Goal: Information Seeking & Learning: Learn about a topic

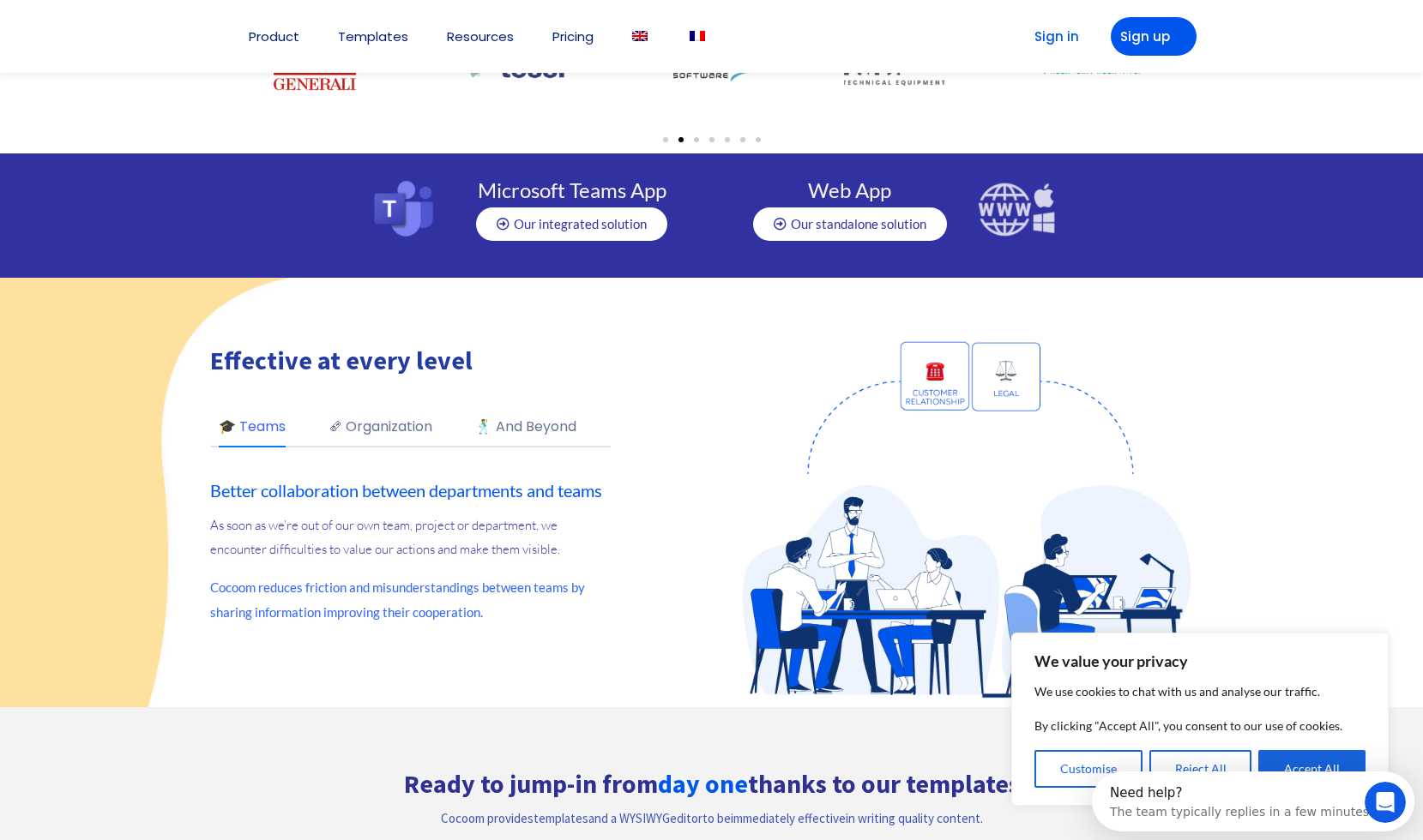
click at [549, 420] on link "🕺 And Beyond" at bounding box center [526, 431] width 101 height 30
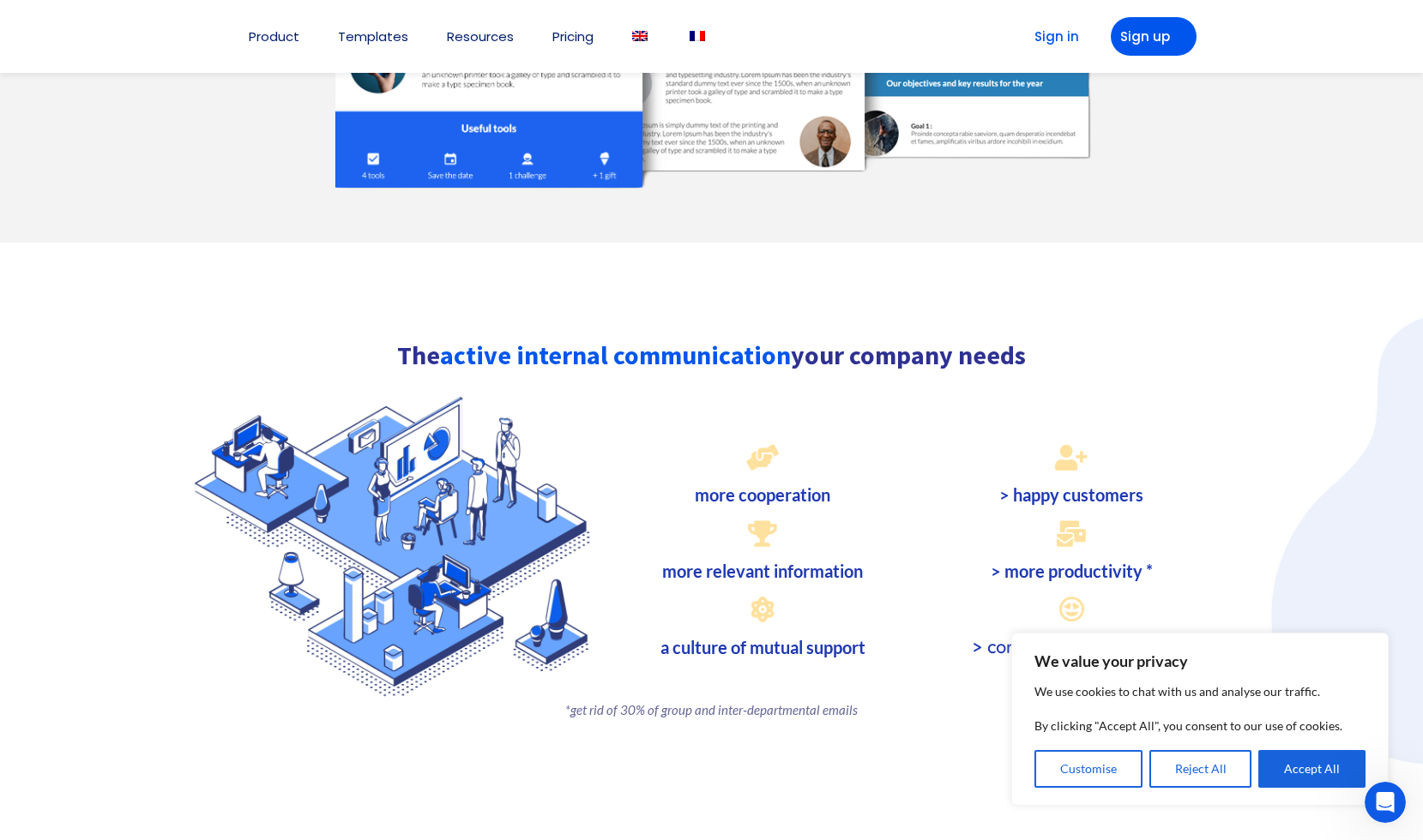
scroll to position [1733, 0]
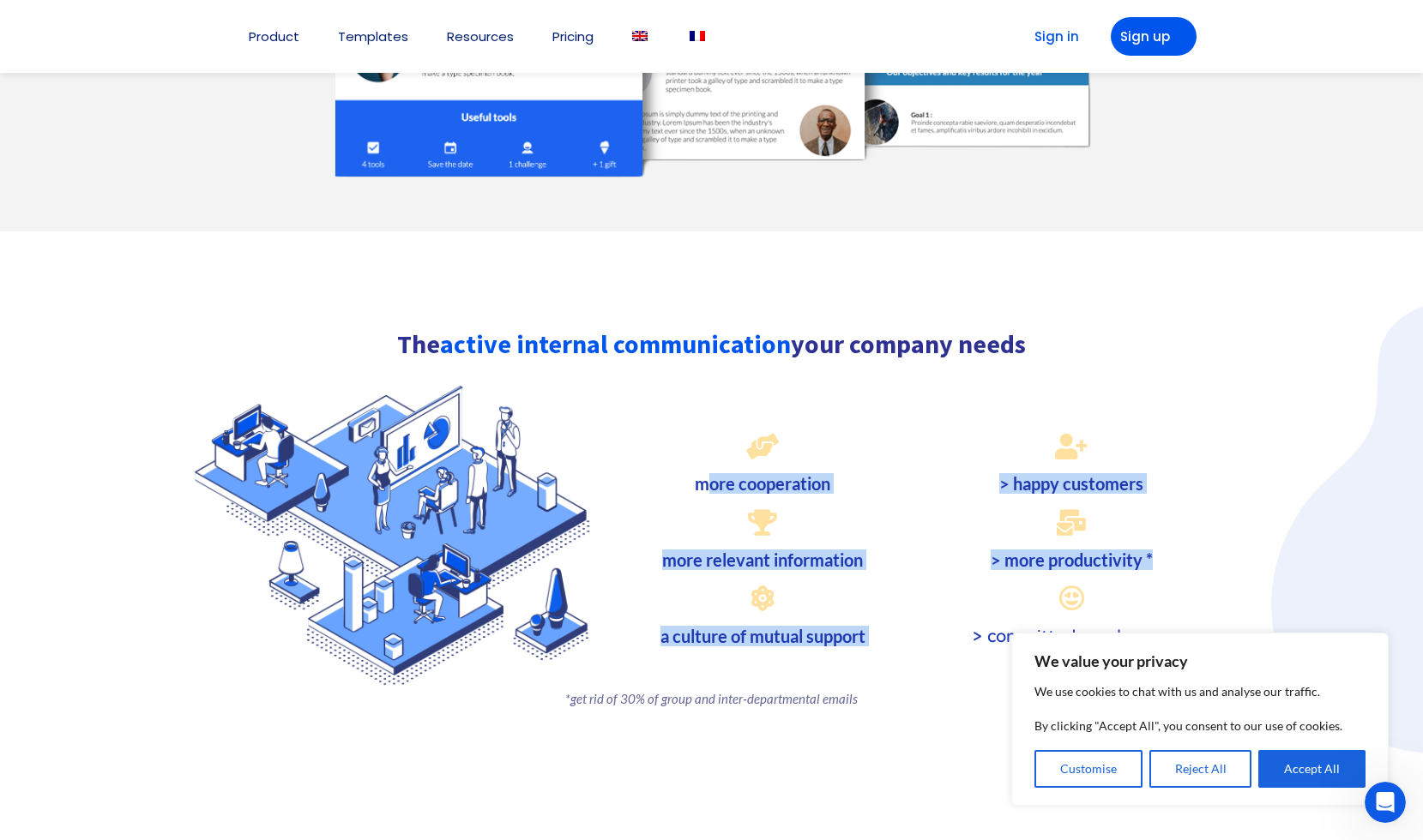
drag, startPoint x: 714, startPoint y: 485, endPoint x: 1187, endPoint y: 572, distance: 480.9
click at [1187, 572] on div "more cooperation more relevant information a culture of mutual support > happy …" at bounding box center [712, 534] width 1029 height 302
click at [1180, 553] on h3 "> more productivity *" at bounding box center [1072, 560] width 292 height 18
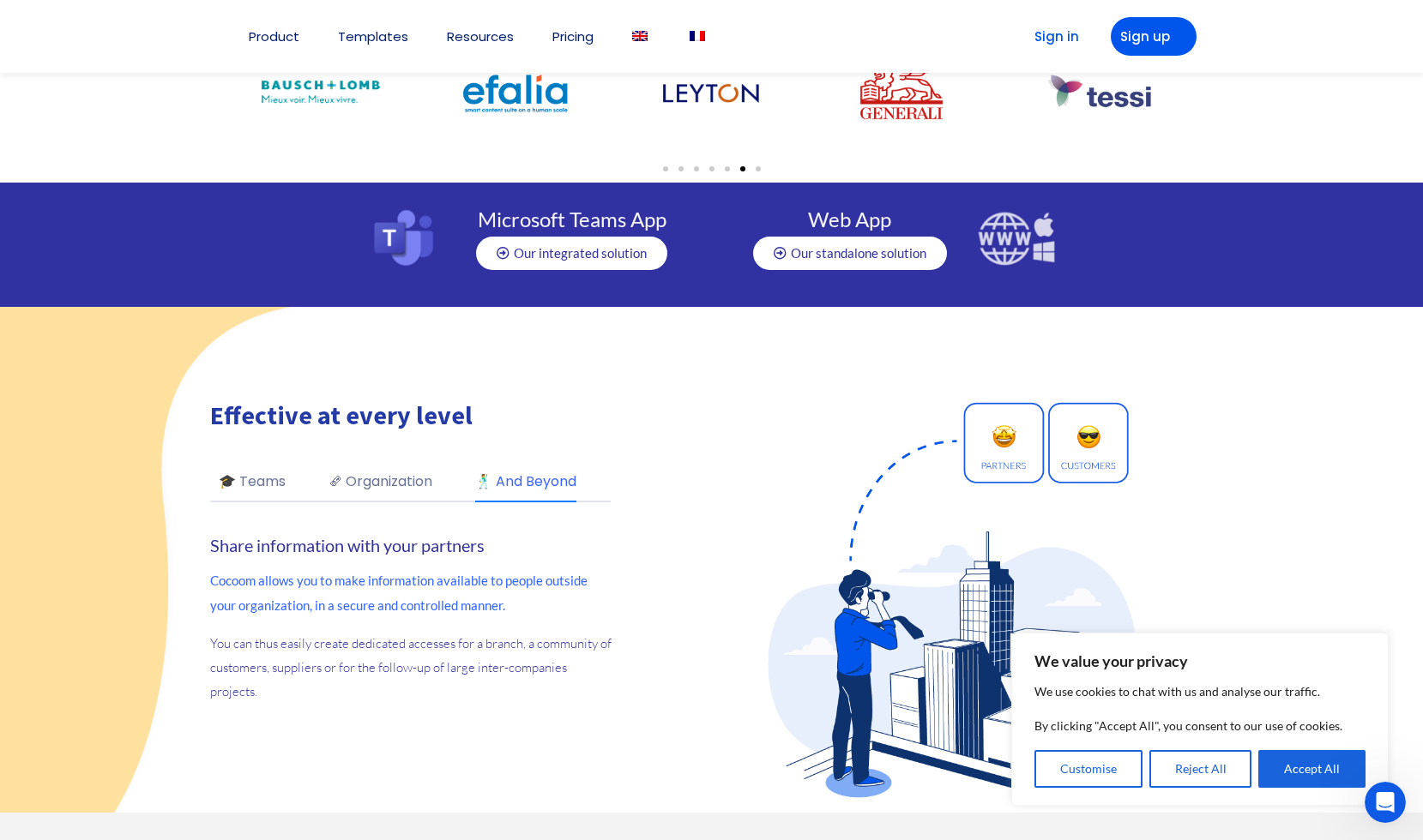
scroll to position [0, 0]
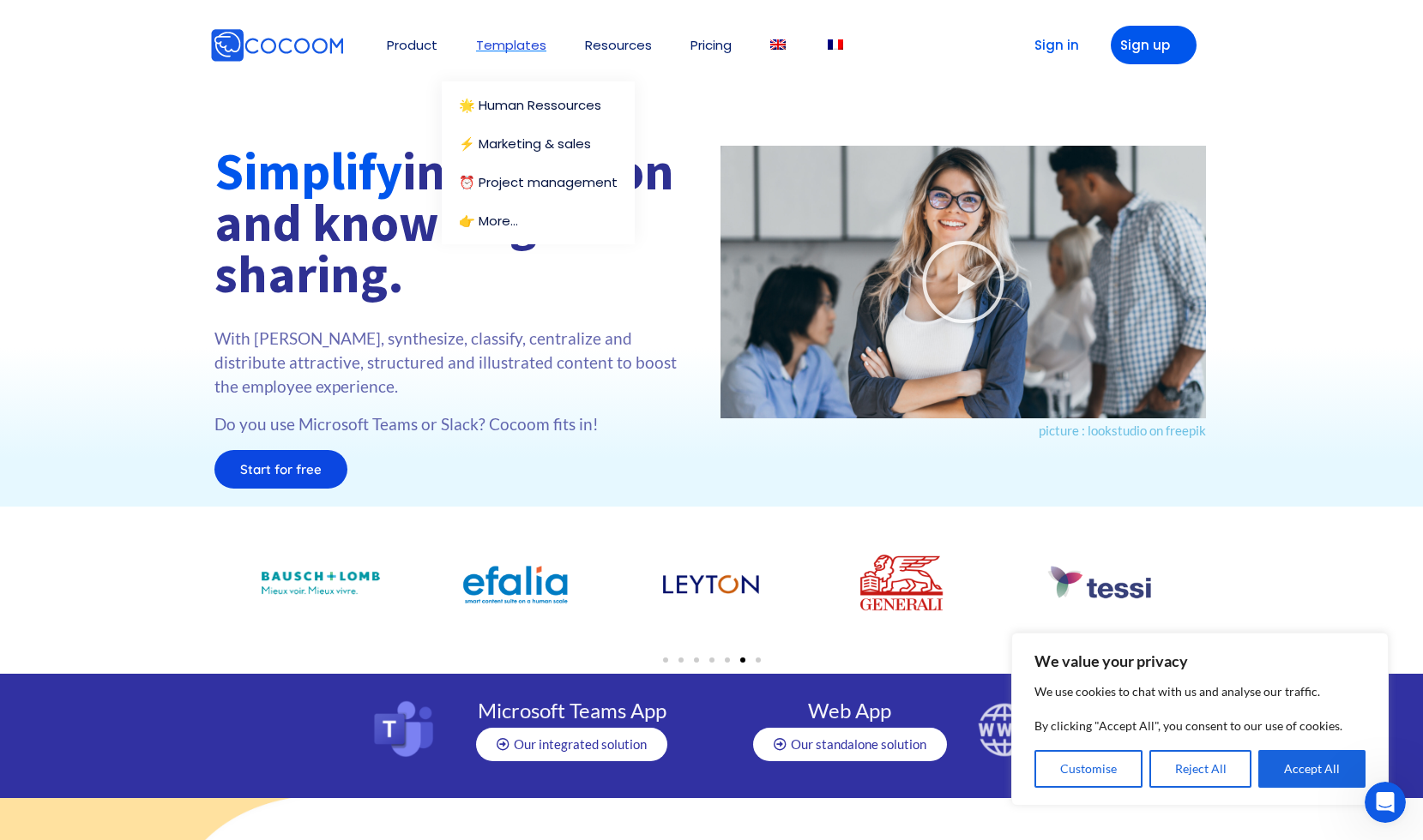
click at [538, 42] on link "Templates" at bounding box center [511, 45] width 70 height 13
click at [540, 107] on link "🌟 Human Ressources" at bounding box center [543, 104] width 167 height 13
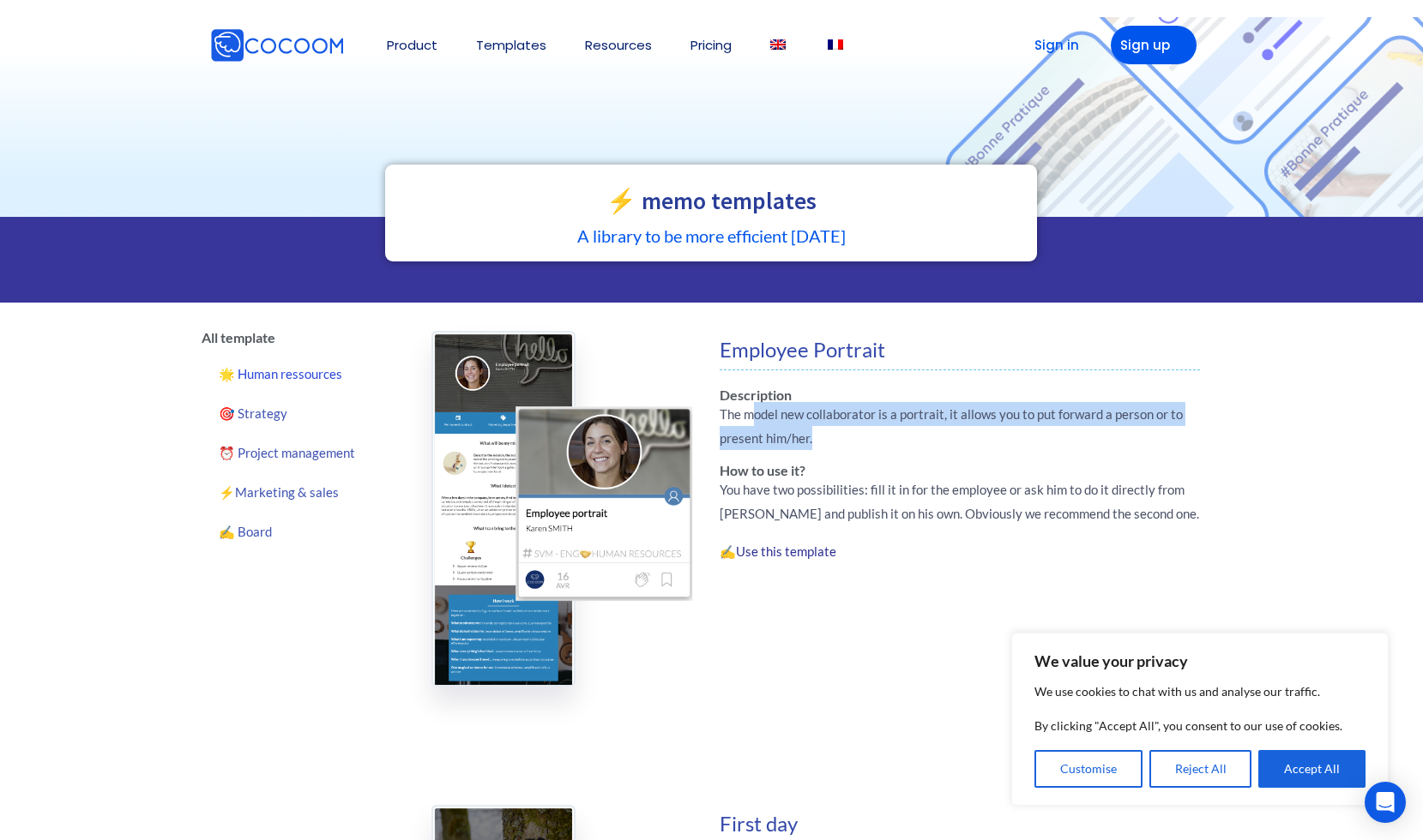
drag, startPoint x: 751, startPoint y: 419, endPoint x: 816, endPoint y: 443, distance: 69.3
click at [816, 443] on p "The model new collaborator is a portrait, it allows you to put forward a person…" at bounding box center [960, 426] width 481 height 48
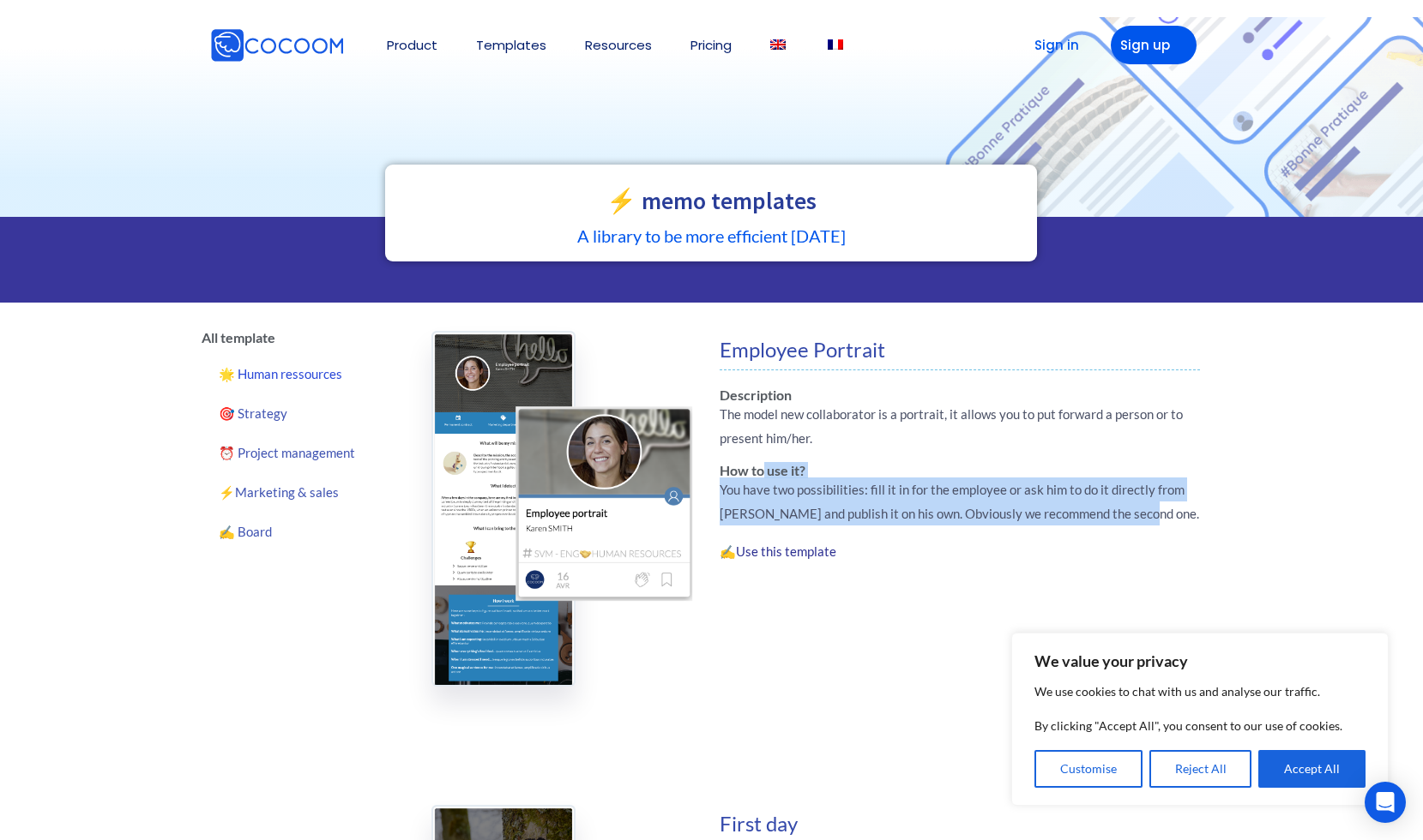
drag, startPoint x: 765, startPoint y: 468, endPoint x: 1206, endPoint y: 518, distance: 443.8
click at [1206, 518] on div "Employee Portrait Description The model new collaborator is a portrait, it allo…" at bounding box center [960, 508] width 498 height 356
click at [1055, 507] on p "You have two possibilities: fill it in for the employee or ask him to do it dir…" at bounding box center [960, 501] width 481 height 48
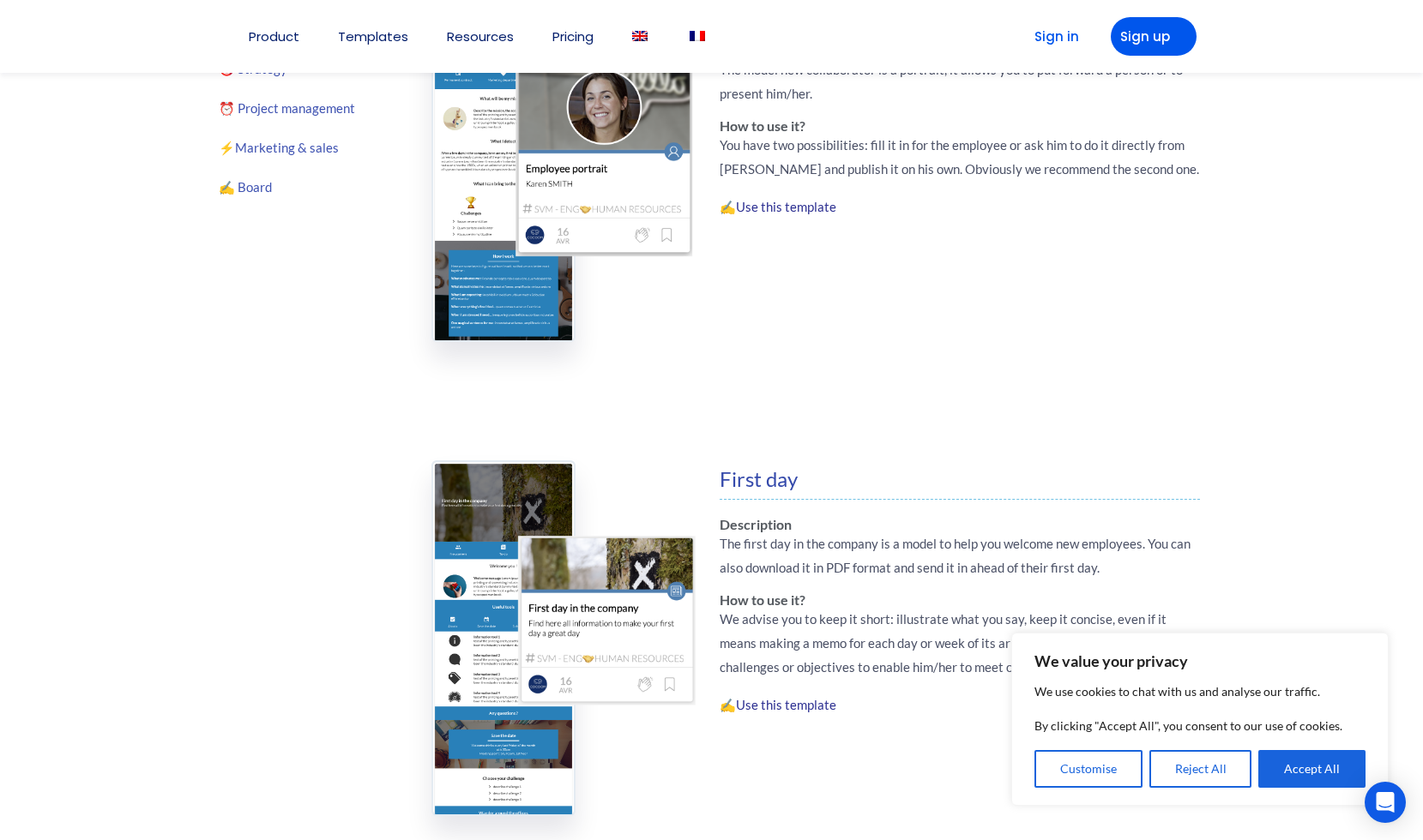
scroll to position [463, 0]
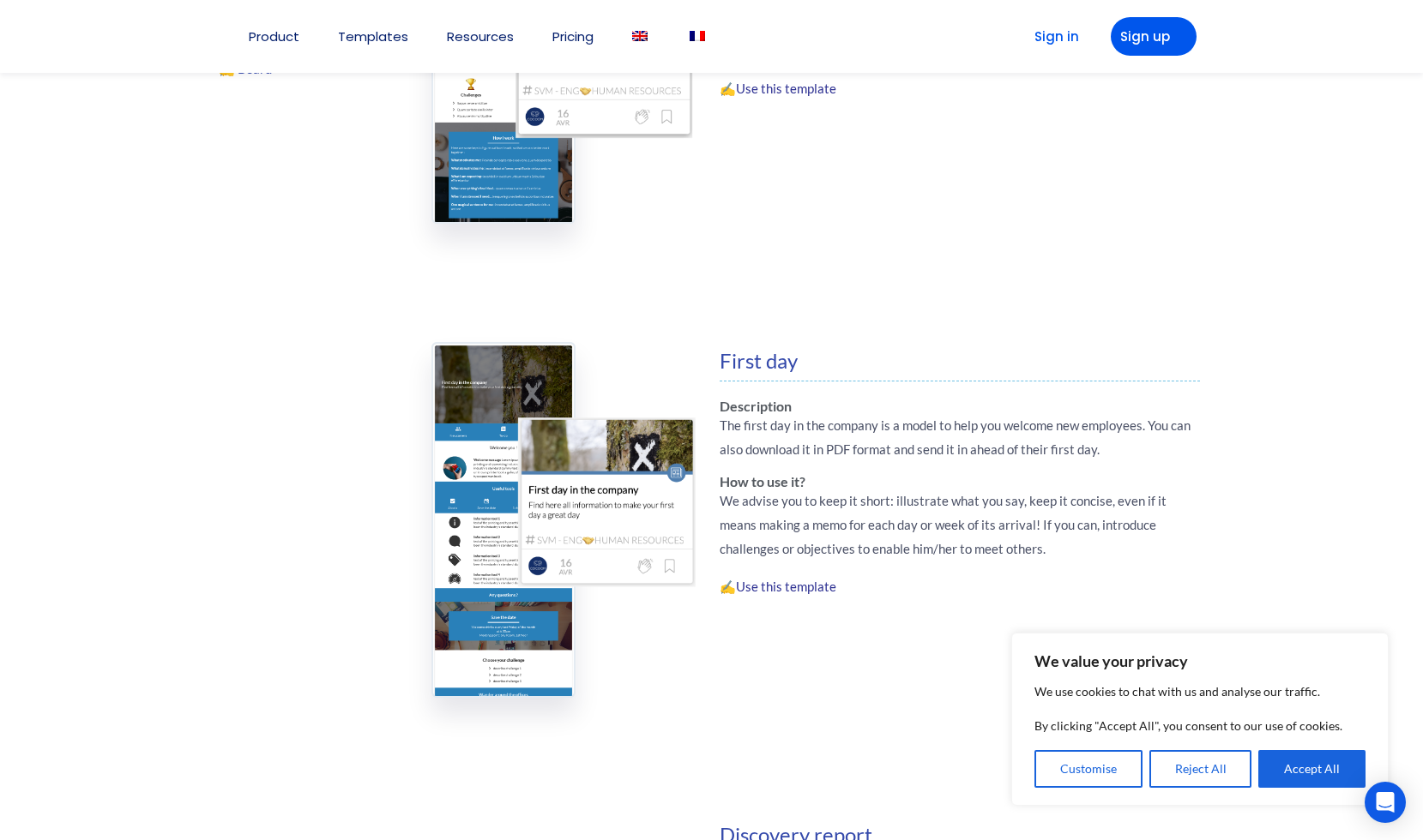
drag, startPoint x: 731, startPoint y: 411, endPoint x: 1187, endPoint y: 463, distance: 459.0
click at [1187, 463] on div "First day Description The first day in the company is a model to help you welco…" at bounding box center [960, 520] width 481 height 338
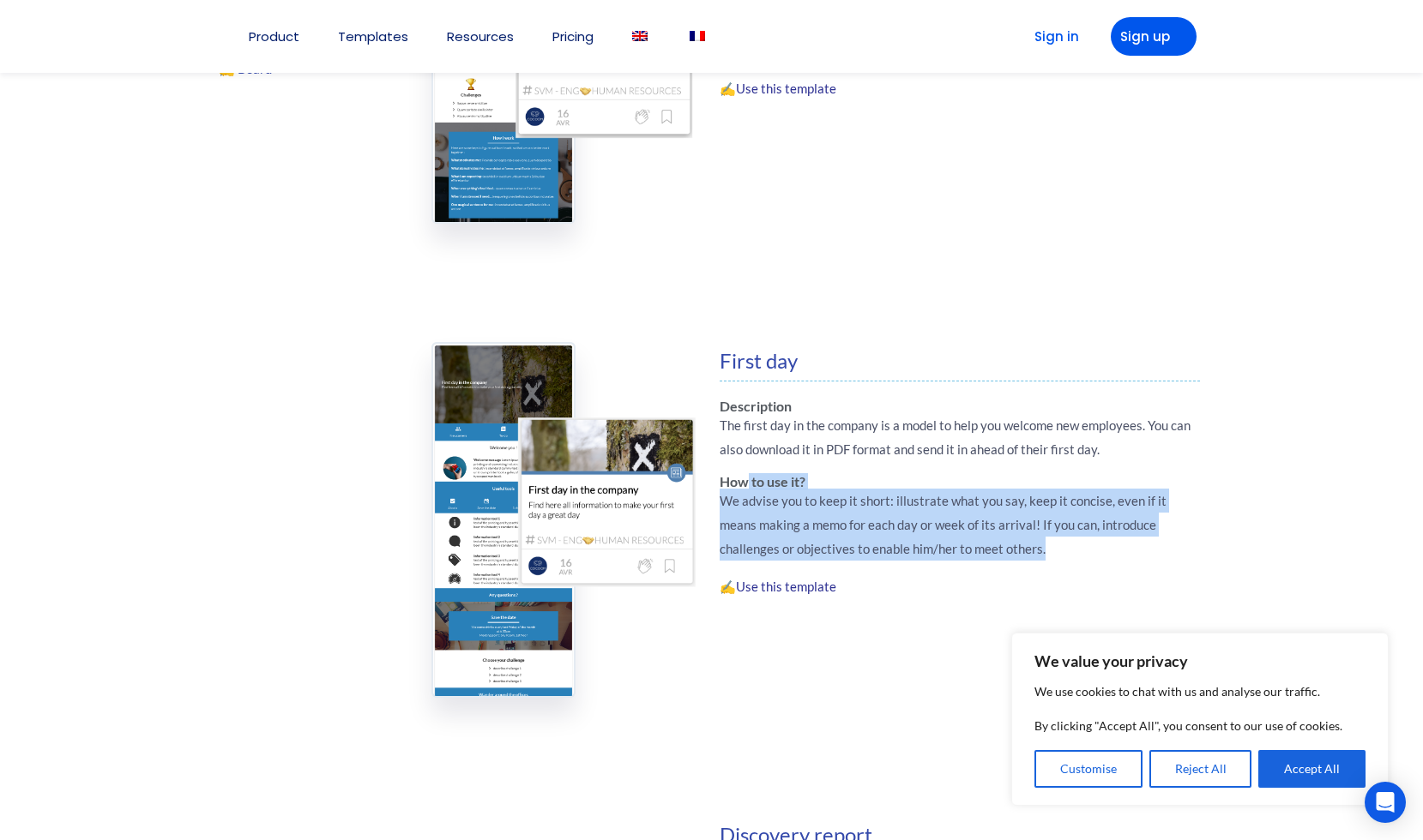
drag, startPoint x: 749, startPoint y: 483, endPoint x: 990, endPoint y: 553, distance: 251.0
click at [990, 553] on div "First day Description The first day in the company is a model to help you welco…" at bounding box center [960, 520] width 481 height 338
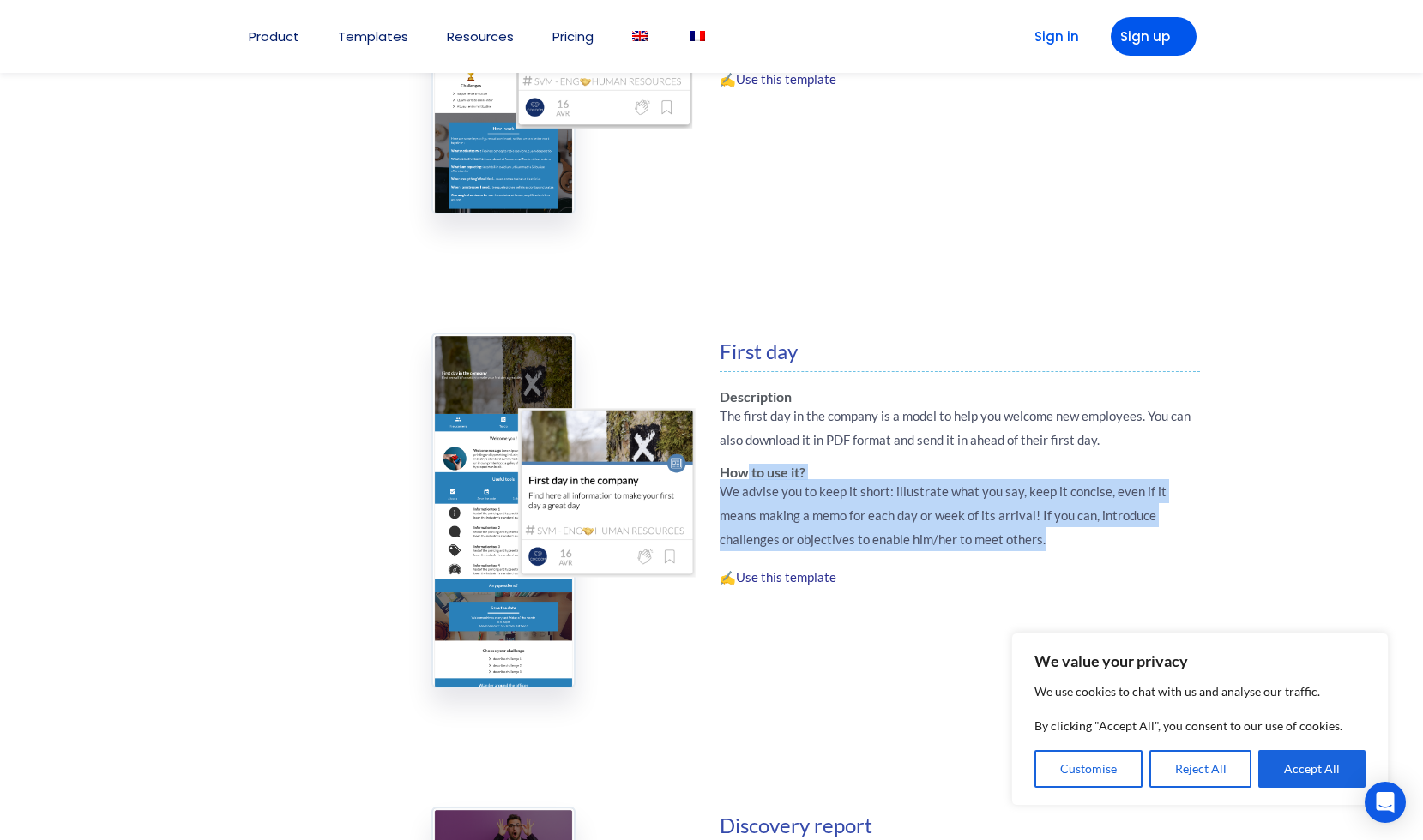
scroll to position [0, 0]
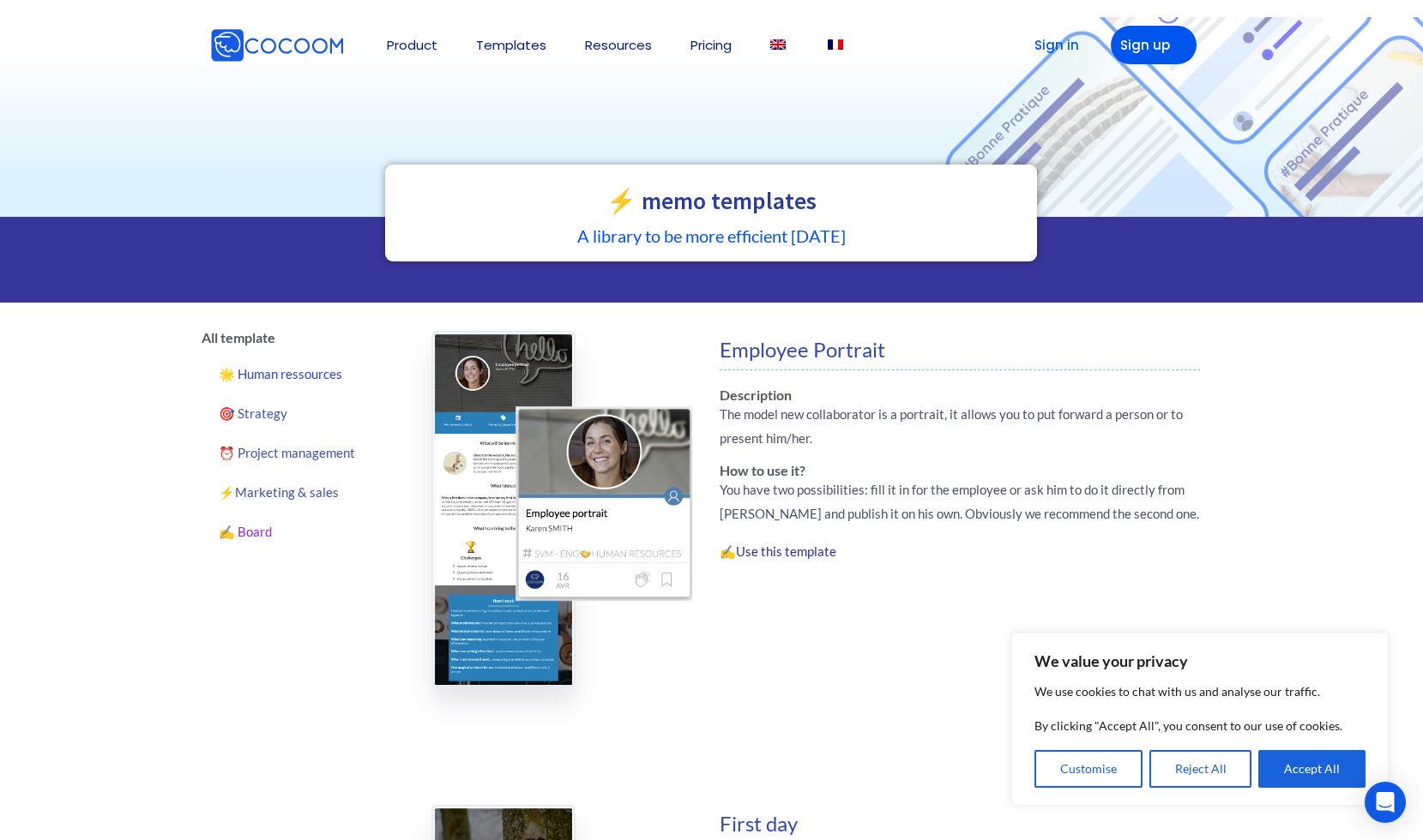
click at [261, 527] on link "✍️ Board" at bounding box center [303, 531] width 204 height 40
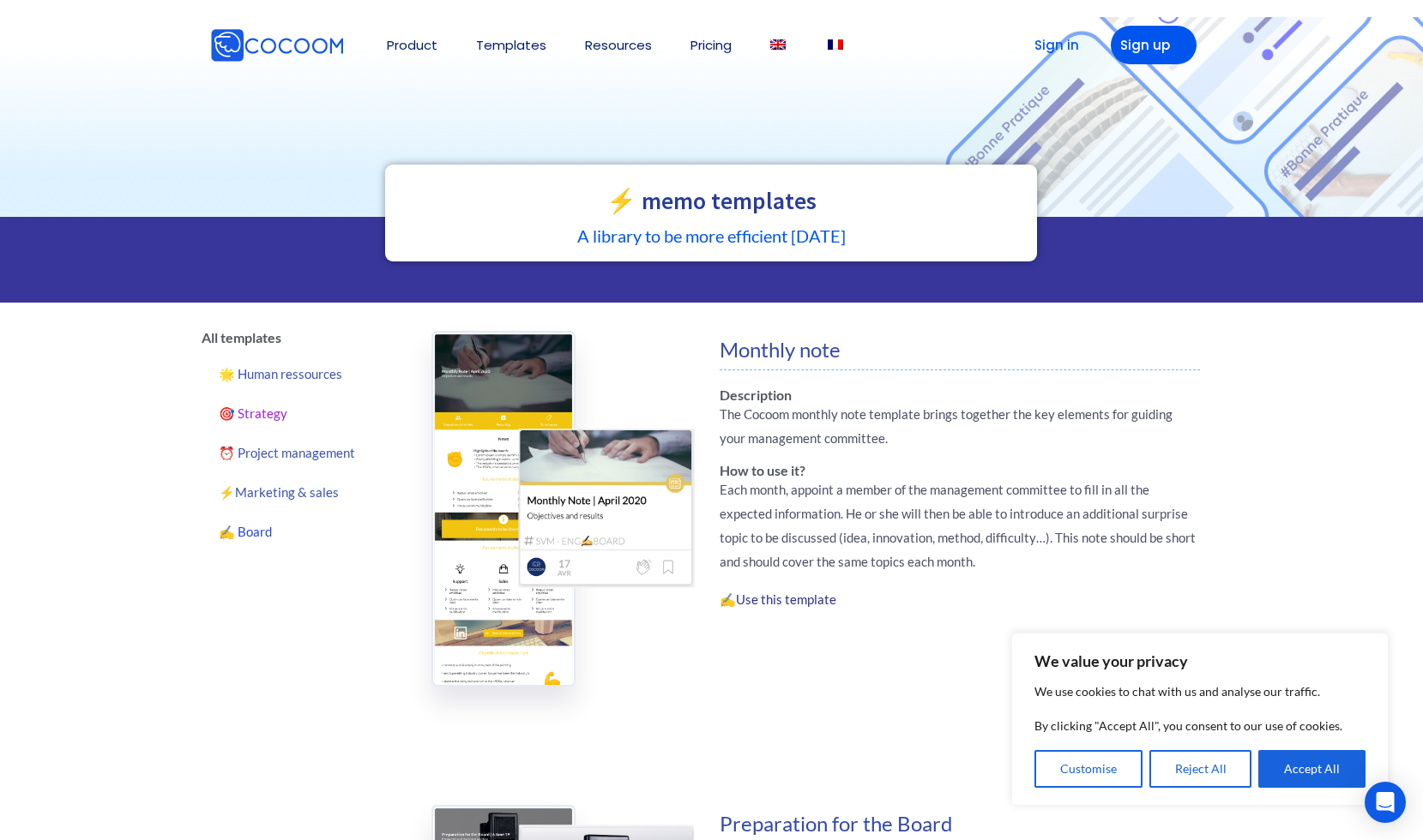
click at [276, 419] on link "🎯 Strategy" at bounding box center [303, 413] width 204 height 40
